Goal: Information Seeking & Learning: Understand process/instructions

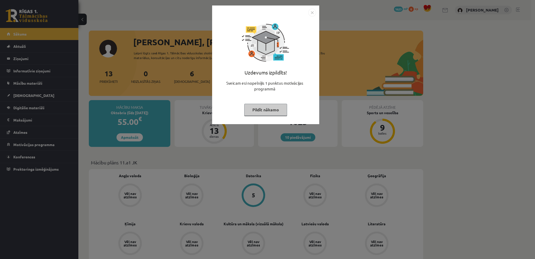
click at [311, 10] on img "Close" at bounding box center [312, 13] width 8 height 8
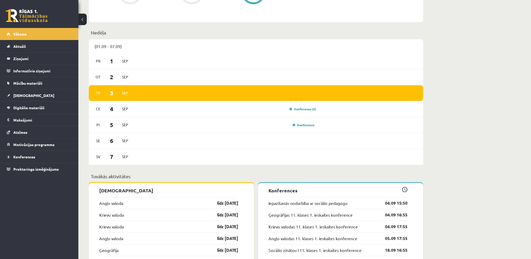
scroll to position [339, 0]
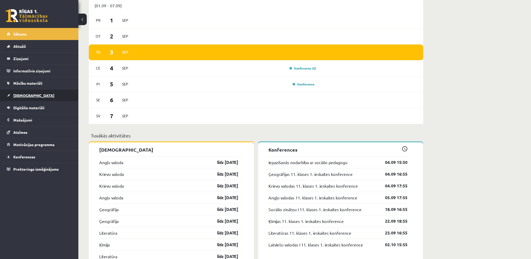
click at [53, 98] on link "[DEMOGRAPHIC_DATA]" at bounding box center [39, 95] width 65 height 12
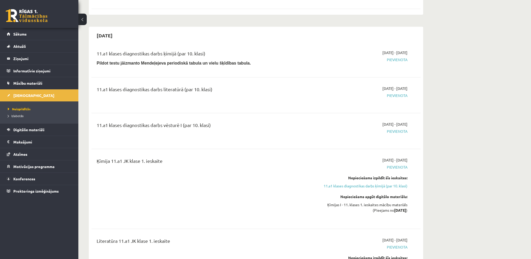
scroll to position [392, 0]
click at [43, 67] on legend "Informatīvie ziņojumi 0" at bounding box center [42, 71] width 58 height 12
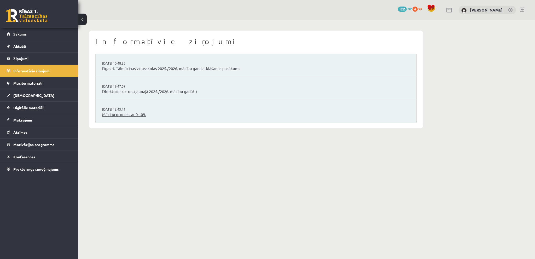
click at [131, 114] on link "Mācību process ar 01.09." at bounding box center [256, 114] width 308 height 6
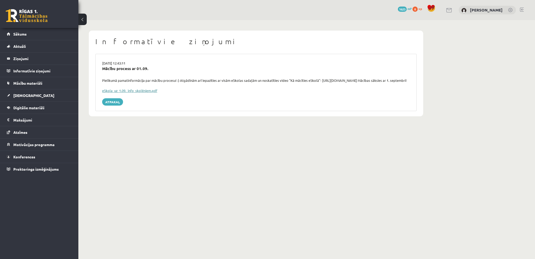
click at [122, 93] on link "eSkola_uz_1.09._info_skolēniem.pdf" at bounding box center [129, 90] width 55 height 4
click at [26, 67] on legend "Informatīvie ziņojumi 0" at bounding box center [42, 71] width 58 height 12
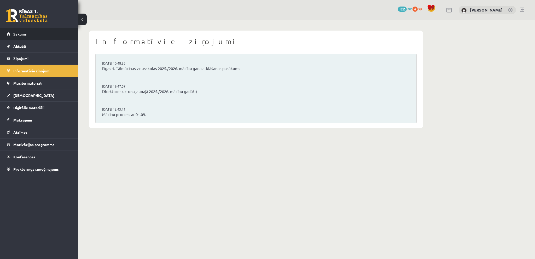
click at [33, 33] on link "Sākums" at bounding box center [39, 34] width 65 height 12
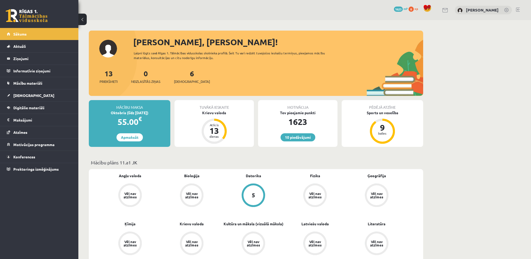
click at [517, 9] on link at bounding box center [518, 10] width 4 height 4
